Goal: Information Seeking & Learning: Learn about a topic

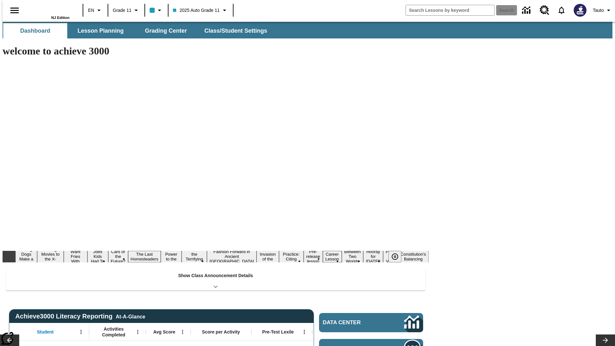
type input "-1"
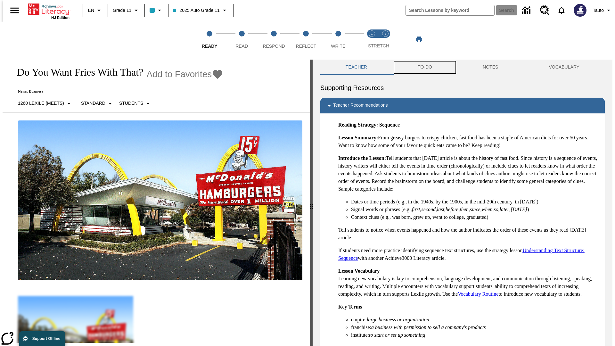
click at [424, 67] on button "TO-DO" at bounding box center [424, 67] width 65 height 15
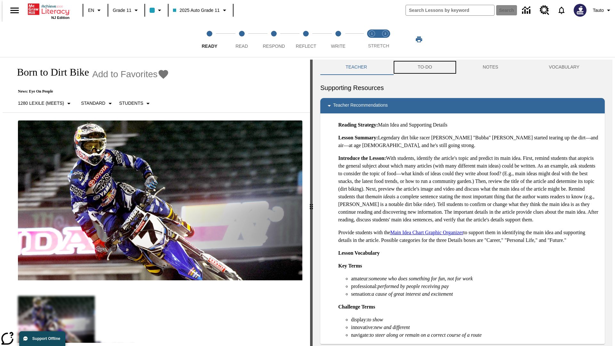
click at [424, 67] on button "TO-DO" at bounding box center [424, 67] width 65 height 15
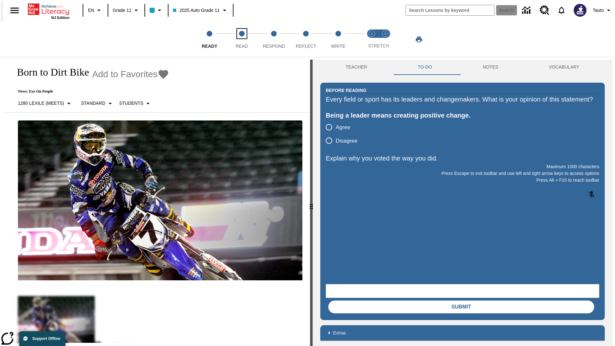
click at [241, 39] on span "Read" at bounding box center [241, 44] width 12 height 12
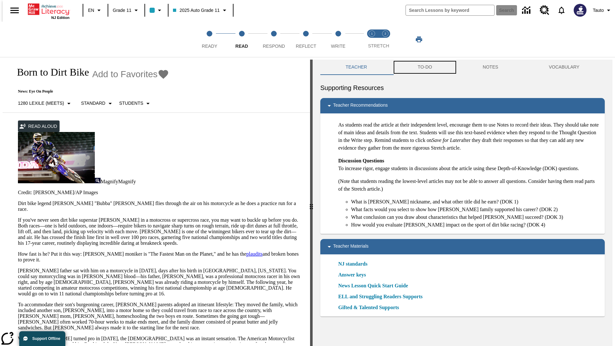
scroll to position [0, 0]
click at [424, 67] on button "TO-DO" at bounding box center [424, 66] width 65 height 15
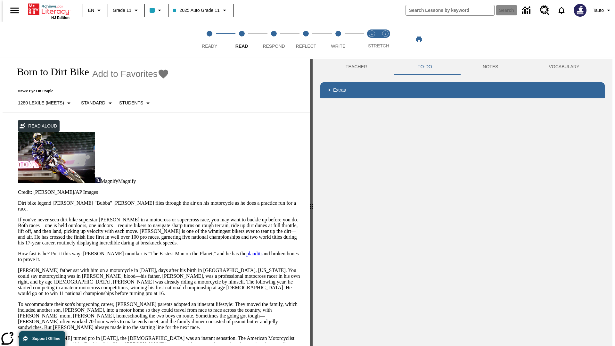
click at [18, 217] on p "If you've never seen dirt bike superstar [PERSON_NAME] in a motocross or superc…" at bounding box center [160, 231] width 284 height 29
click at [0, 0] on div "Screen Masking" at bounding box center [0, 0] width 0 height 0
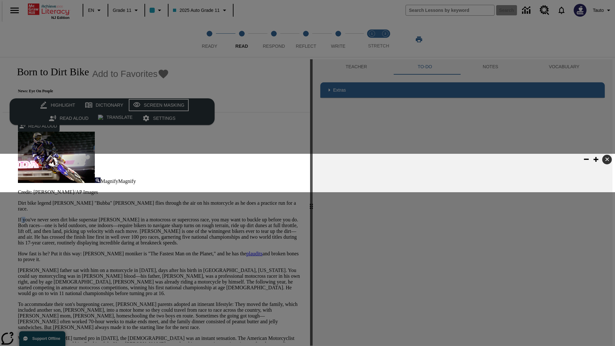
click at [157, 105] on div "Screen Masking" at bounding box center [164, 105] width 41 height 8
click at [274, 39] on span "Respond" at bounding box center [273, 44] width 22 height 12
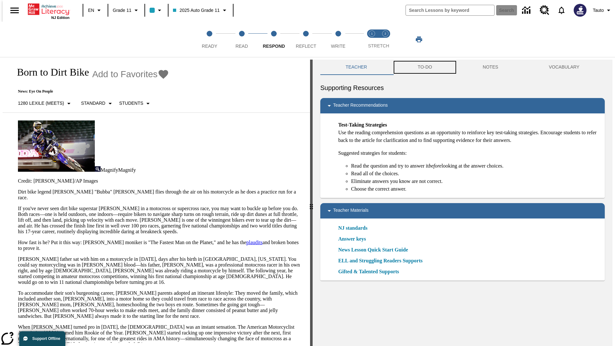
scroll to position [0, 0]
click at [424, 67] on button "TO-DO" at bounding box center [424, 66] width 65 height 15
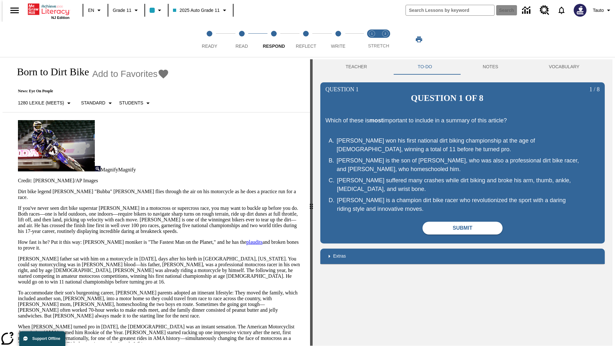
click at [18, 205] on p "If you've never seen dirt bike superstar [PERSON_NAME] in a motocross or superc…" at bounding box center [160, 219] width 284 height 29
click at [0, 125] on html "Listen Settings Click and Listen ✓ ✕ Enlarge Text ✓ ✕ Text Mode Page Mask Downl…" at bounding box center [307, 174] width 615 height 348
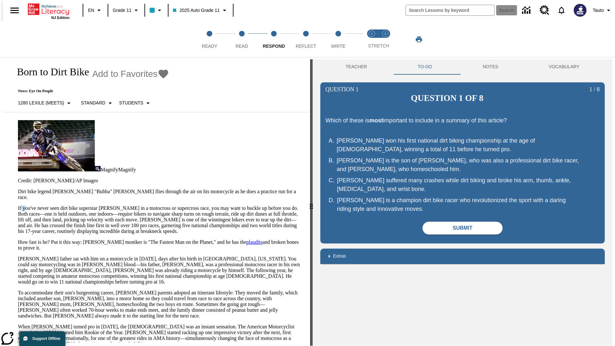
click at [0, 125] on html "Listen Settings Click and Listen ✓ ✕ Enlarge Text ✓ ✕ Text Mode Page Mask Downl…" at bounding box center [307, 174] width 615 height 348
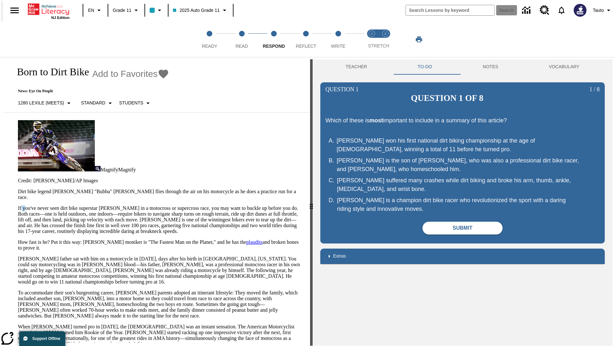
click at [0, 125] on html "Listen Settings Click and Listen ✓ ✕ Enlarge Text ✓ ✕ Text Mode Page Mask Downl…" at bounding box center [307, 174] width 615 height 348
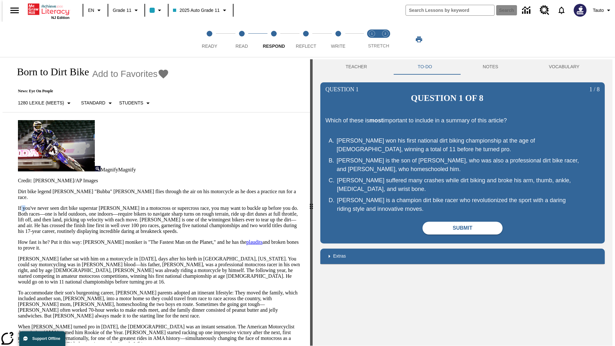
click at [0, 125] on html "Listen Settings Click and Listen ✓ ✕ Enlarge Text ✓ ✕ Text Mode Page Mask Downl…" at bounding box center [307, 174] width 615 height 348
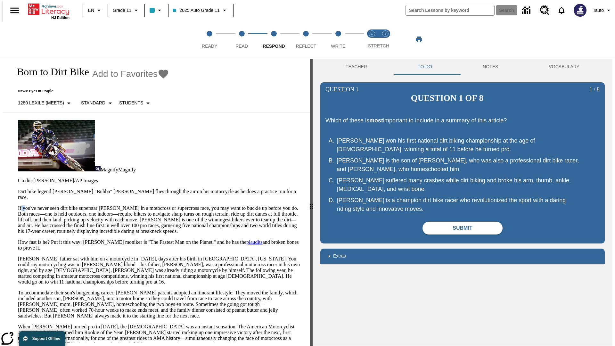
click at [18, 205] on p "If you've never seen dirt bike superstar [PERSON_NAME] in a motocross or superc…" at bounding box center [160, 219] width 284 height 29
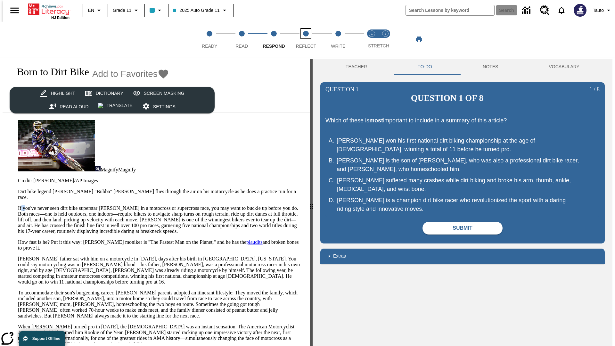
click at [306, 39] on span "Reflect" at bounding box center [306, 44] width 20 height 12
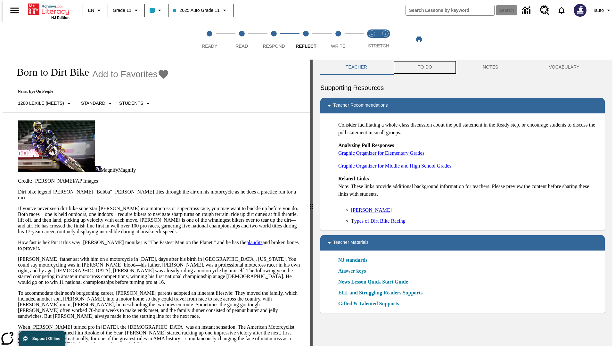
scroll to position [0, 0]
click at [424, 67] on button "TO-DO" at bounding box center [424, 66] width 65 height 15
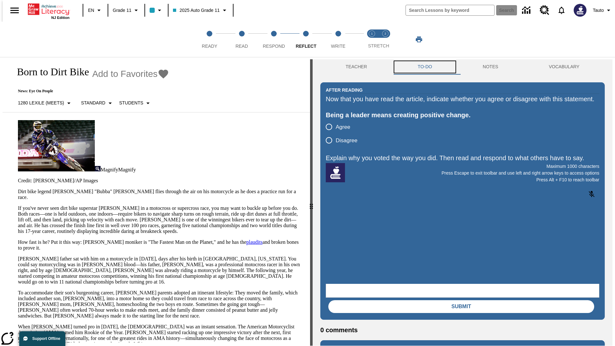
scroll to position [0, 0]
click at [18, 205] on p "If you've never seen dirt bike superstar [PERSON_NAME] in a motocross or superc…" at bounding box center [160, 219] width 284 height 29
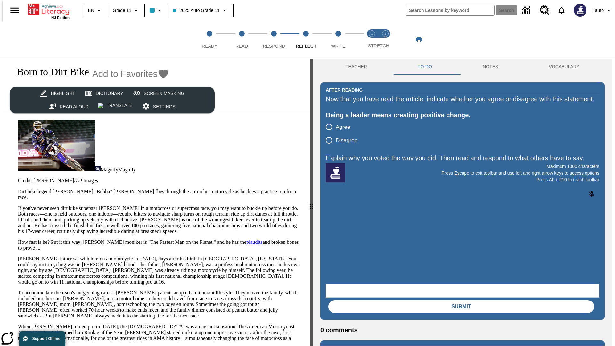
click at [0, 125] on html "Listen Settings Click and Listen ✓ ✕ Enlarge Text ✓ ✕ Text Mode Page Mask Downl…" at bounding box center [307, 174] width 615 height 348
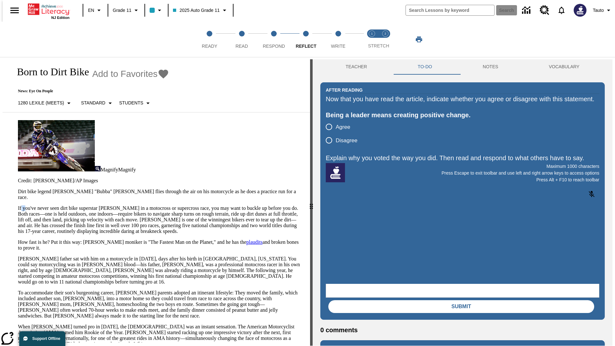
click at [0, 125] on html "Listen Settings Click and Listen ✓ ✕ Enlarge Text ✓ ✕ Text Mode Page Mask Downl…" at bounding box center [307, 174] width 615 height 348
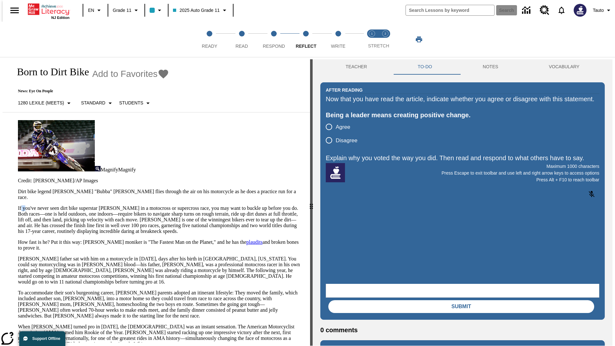
click at [0, 125] on html "Listen Settings Click and Listen ✓ ✕ Enlarge Text ✓ ✕ Text Mode Page Mask Downl…" at bounding box center [307, 174] width 615 height 348
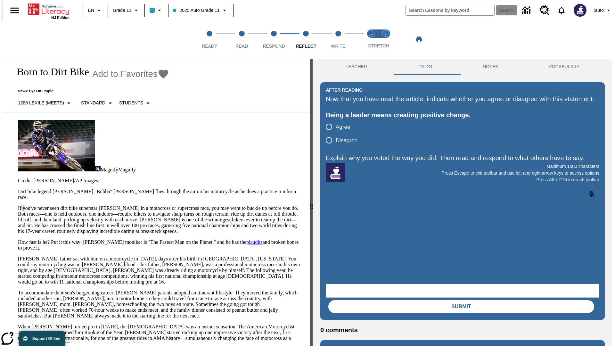
click at [0, 125] on html "Listen Settings Click and Listen ✓ ✕ Enlarge Text ✓ ✕ Text Mode Page Mask Downl…" at bounding box center [307, 174] width 615 height 348
click at [18, 205] on p "If you've never seen dirt bike superstar [PERSON_NAME] in a motocross or superc…" at bounding box center [160, 219] width 284 height 29
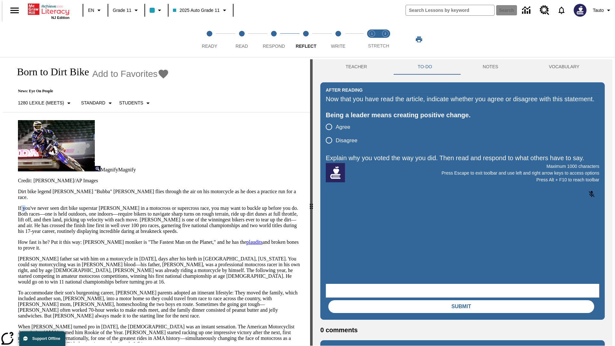
click at [18, 205] on p "If you've never seen dirt bike superstar [PERSON_NAME] in a motocross or superc…" at bounding box center [160, 219] width 284 height 29
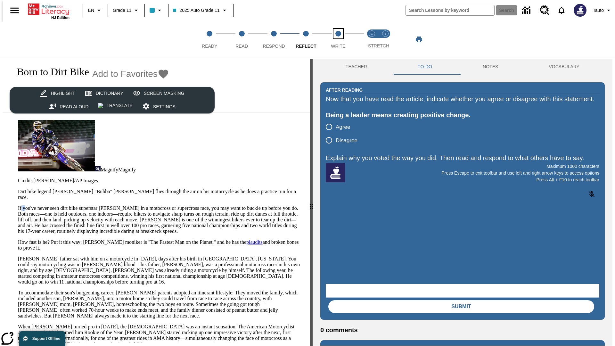
click at [338, 39] on span "Write" at bounding box center [338, 44] width 14 height 12
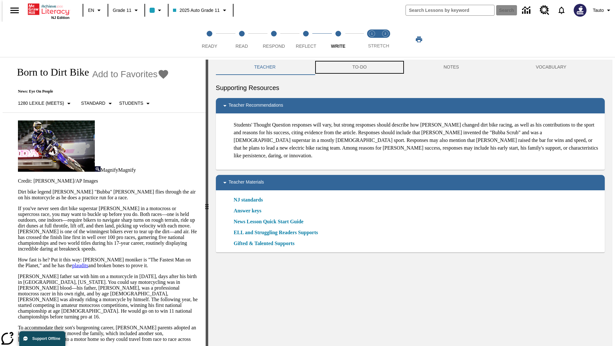
scroll to position [0, 0]
click at [359, 67] on button "TO-DO" at bounding box center [359, 66] width 91 height 15
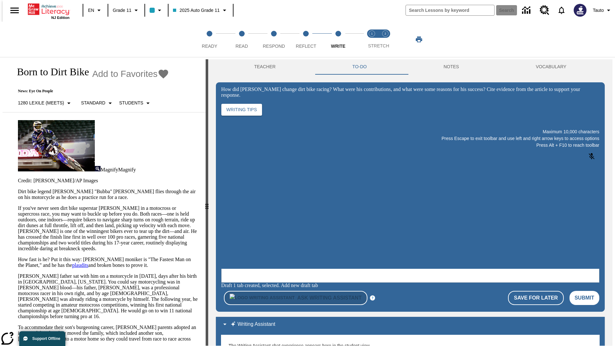
scroll to position [0, 0]
click at [18, 205] on p "If you've never seen dirt bike superstar [PERSON_NAME] in a motocross or superc…" at bounding box center [108, 228] width 180 height 46
click at [372, 39] on span "Stretch Read step 1 of 2" at bounding box center [371, 44] width 8 height 12
